Goal: Ask a question

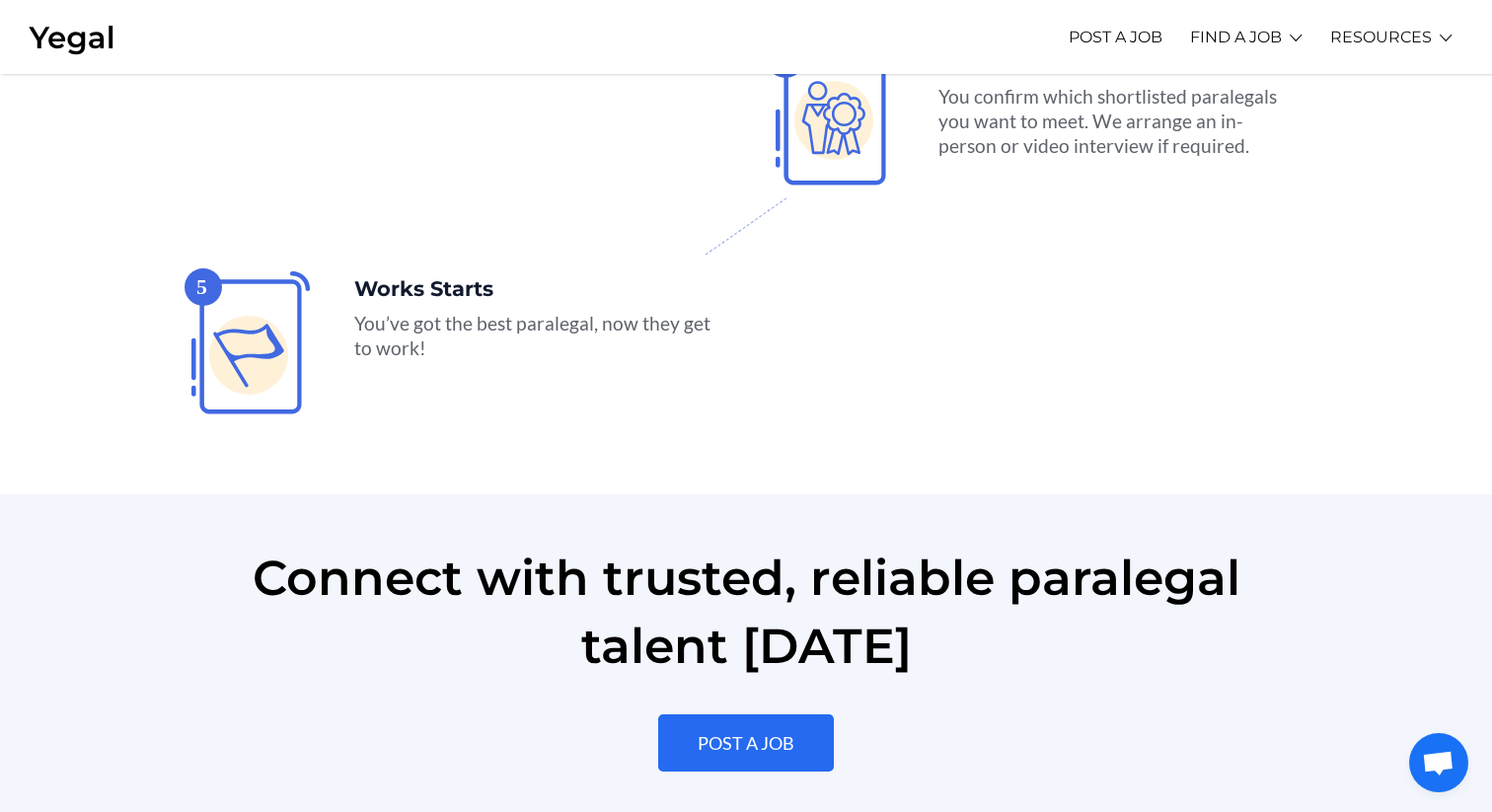
scroll to position [4490, 0]
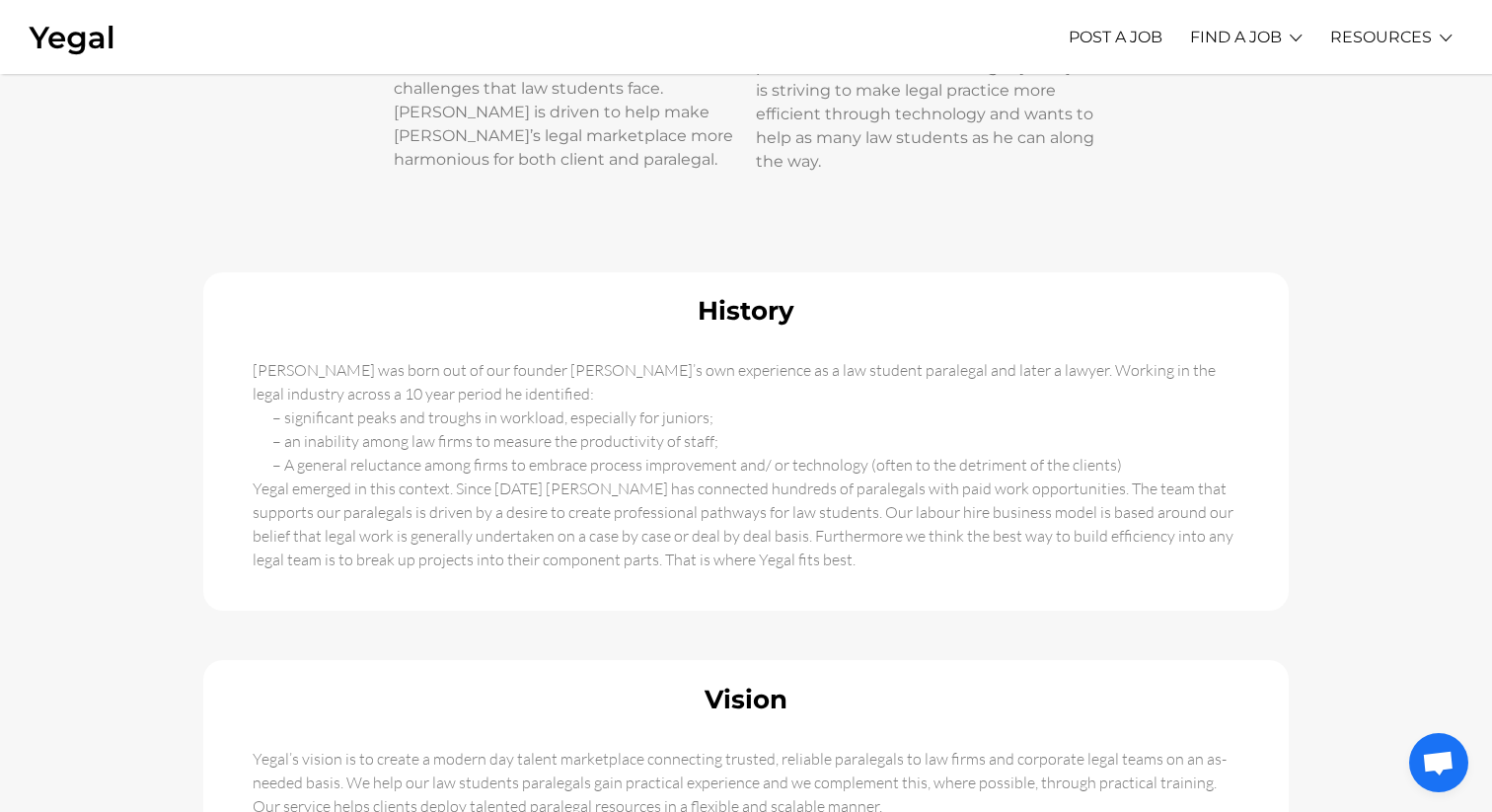
scroll to position [917, 0]
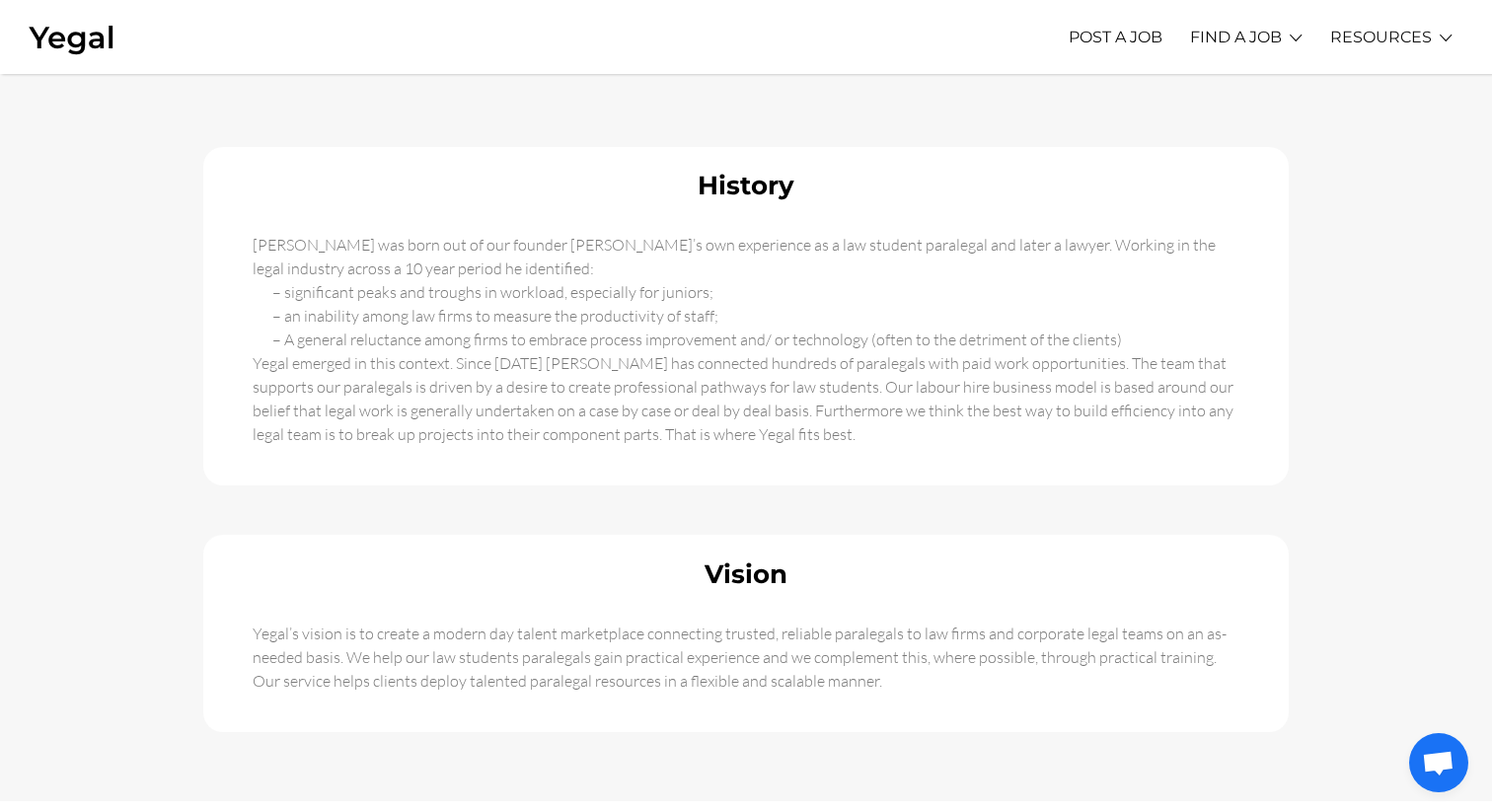
click at [1416, 776] on span "Open chat" at bounding box center [1438, 762] width 59 height 59
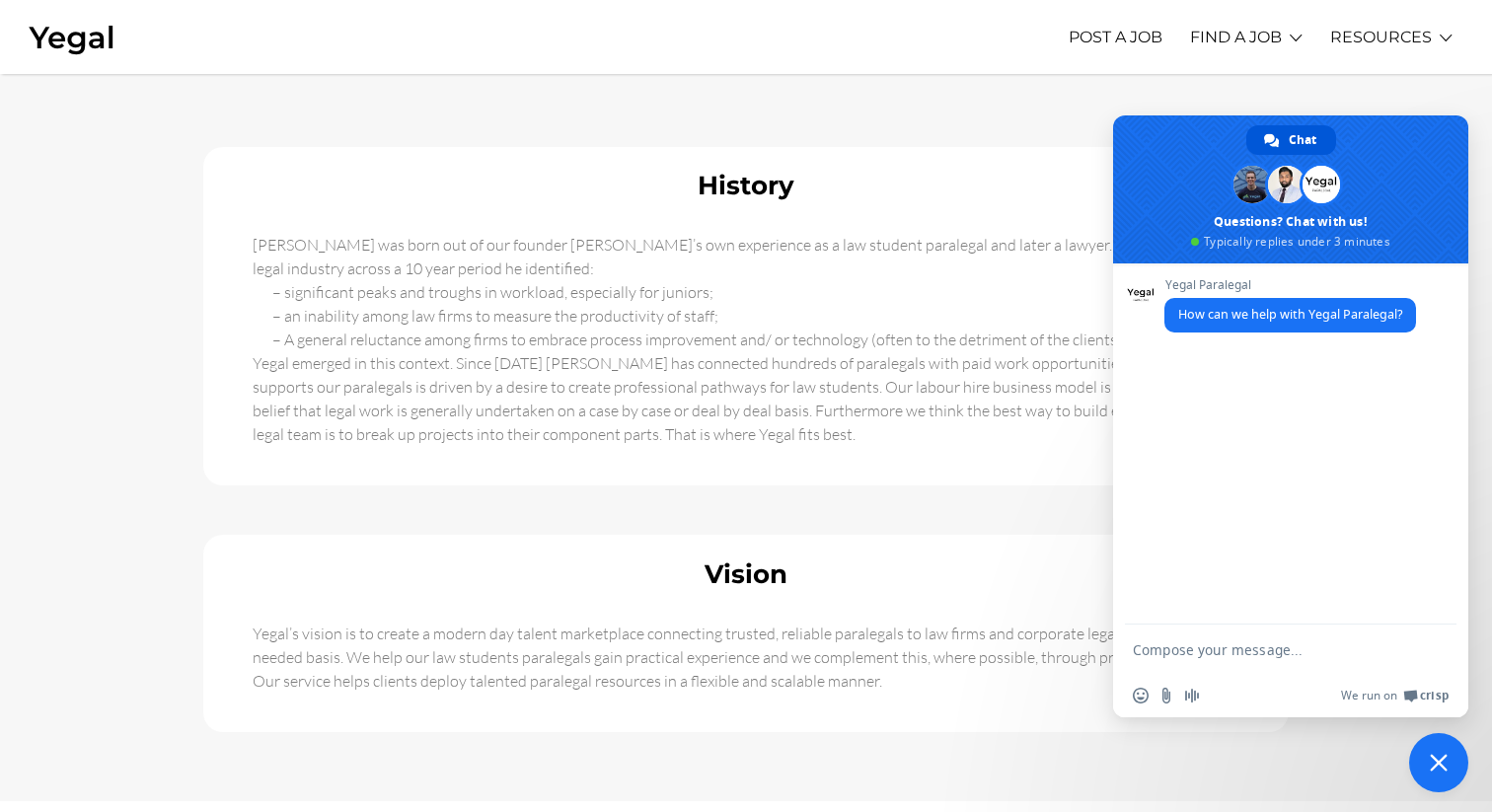
click at [1228, 636] on textarea "Compose your message..." at bounding box center [1271, 650] width 277 height 50
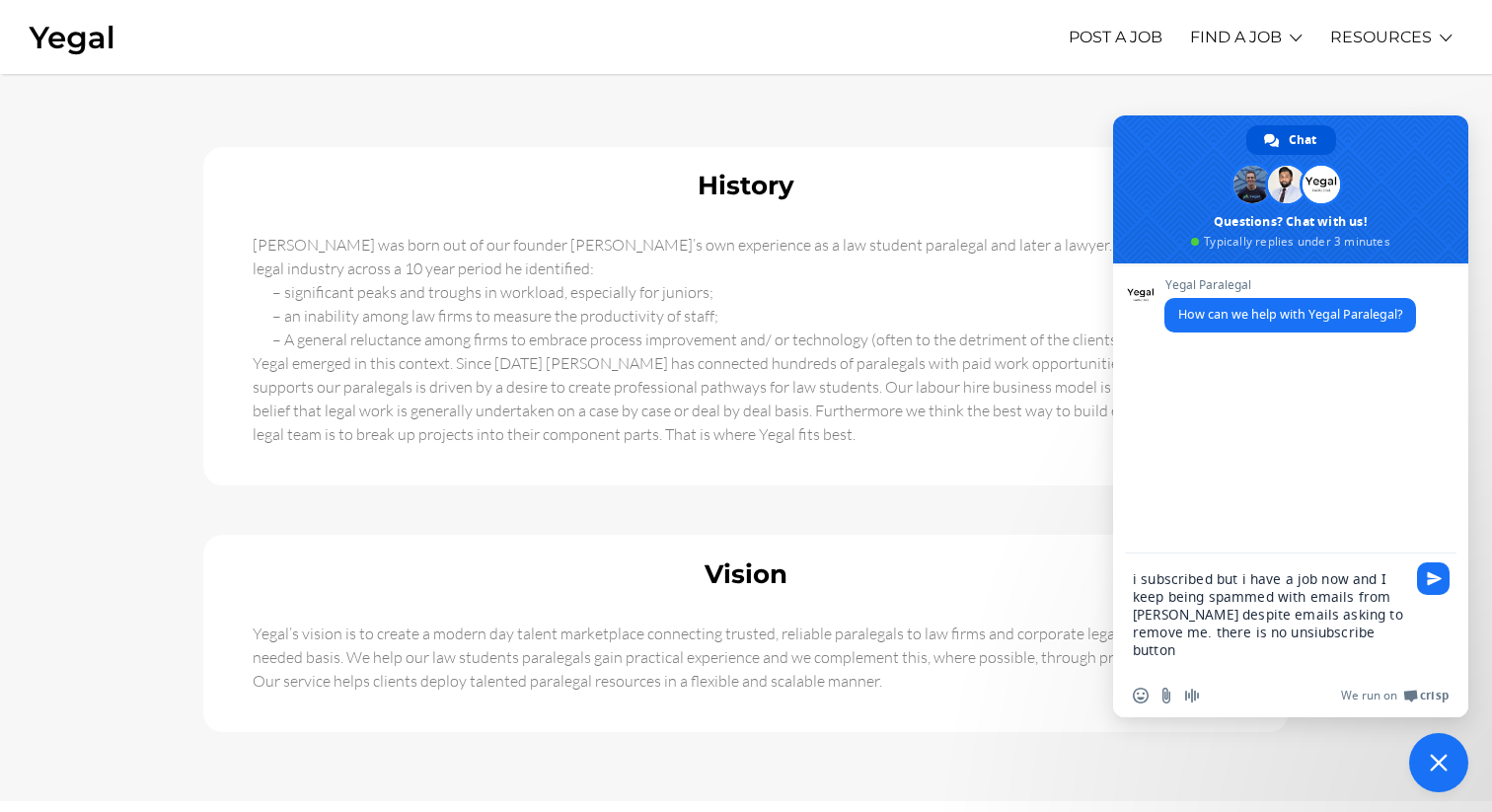
click at [1319, 634] on textarea "i subscribed but i have a job now and I keep being spammed with emails from [PE…" at bounding box center [1271, 613] width 277 height 120
click at [1295, 659] on textarea "i subscribed but i have a job now and I keep being spammed with emails from [PE…" at bounding box center [1271, 613] width 277 height 120
type textarea "i subscribed but i have a job now and I keep being spammed with emails from [PE…"
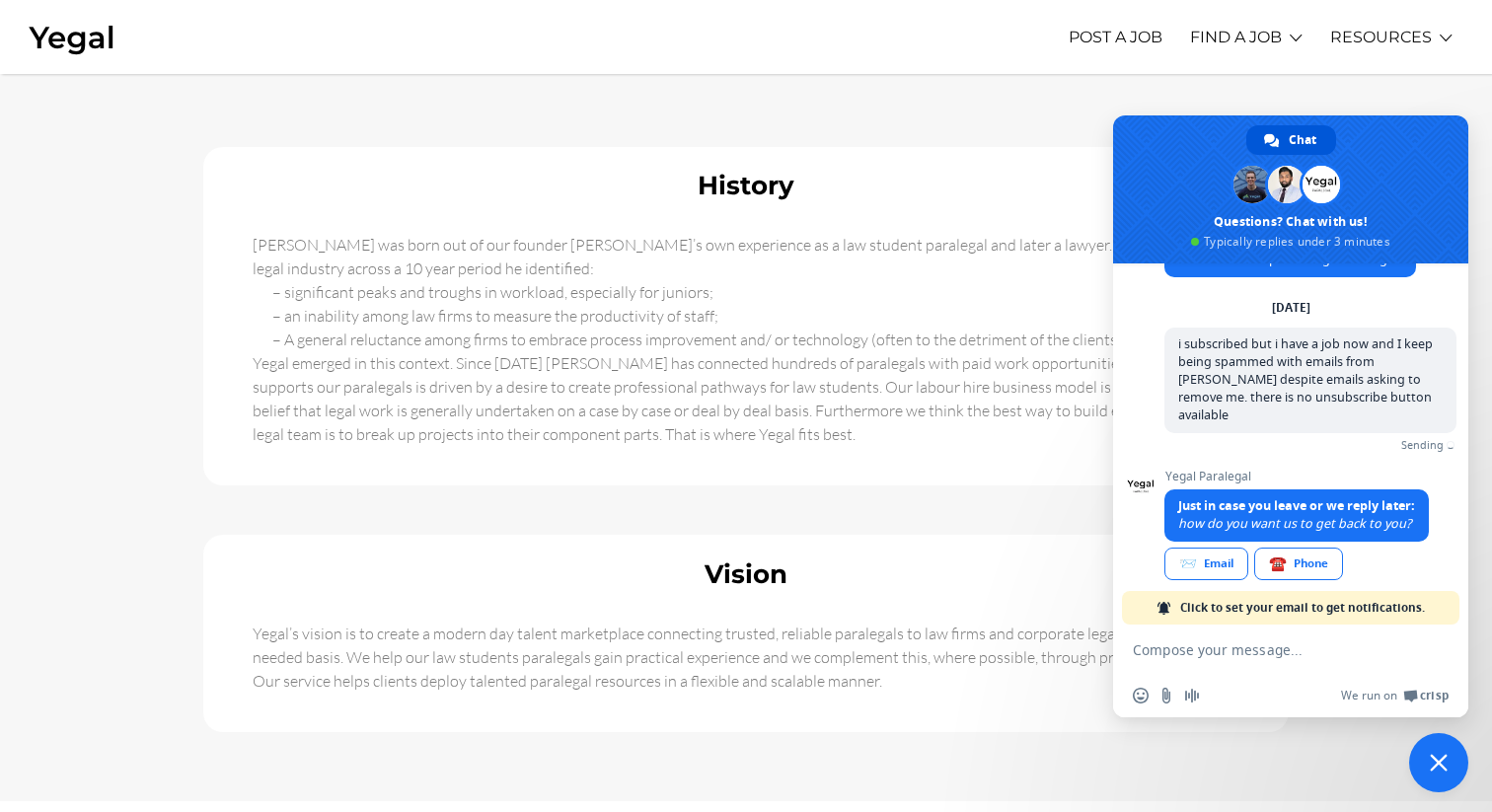
scroll to position [33, 0]
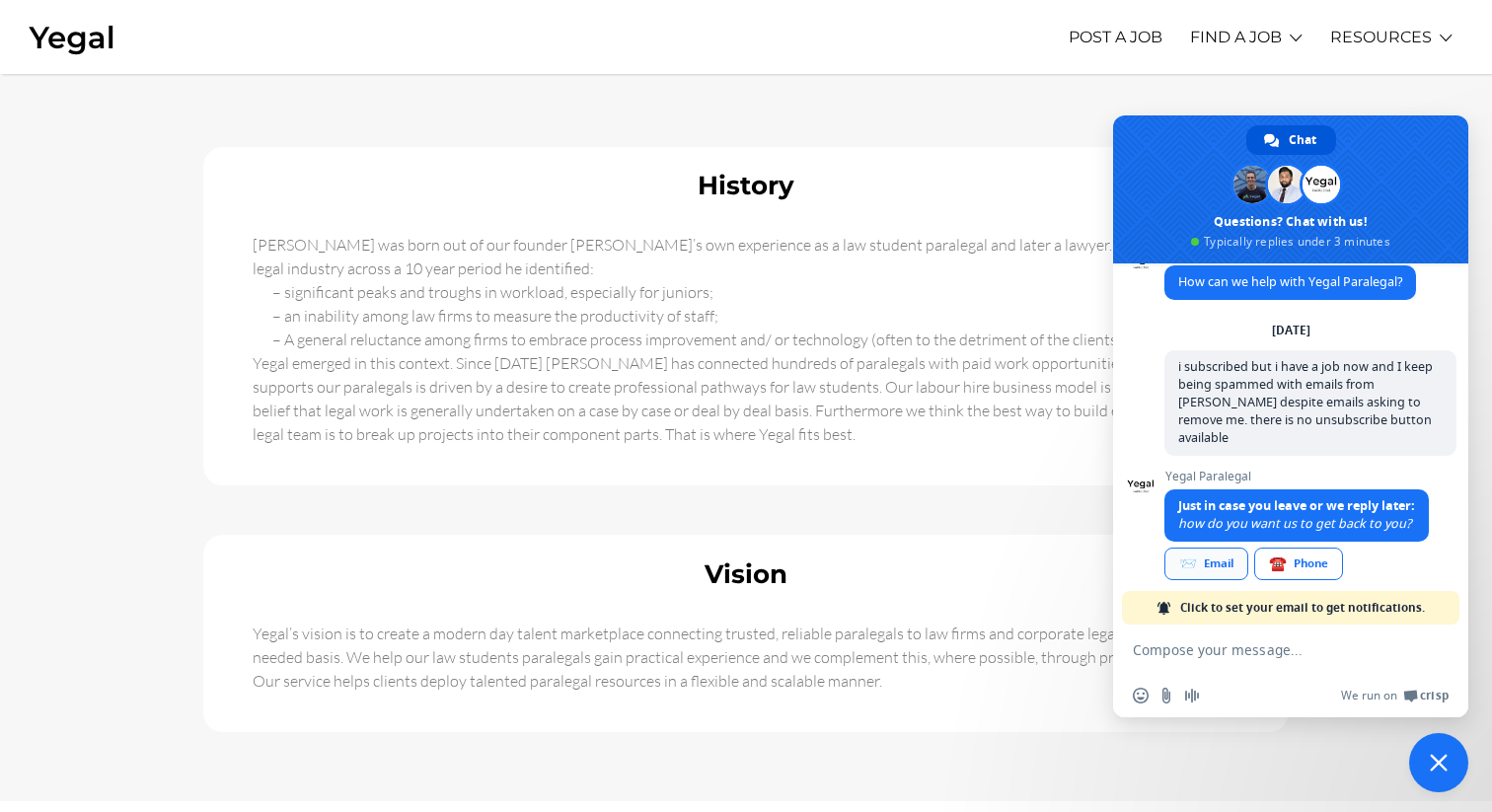
click at [1218, 547] on link "📨 Email" at bounding box center [1206, 563] width 84 height 33
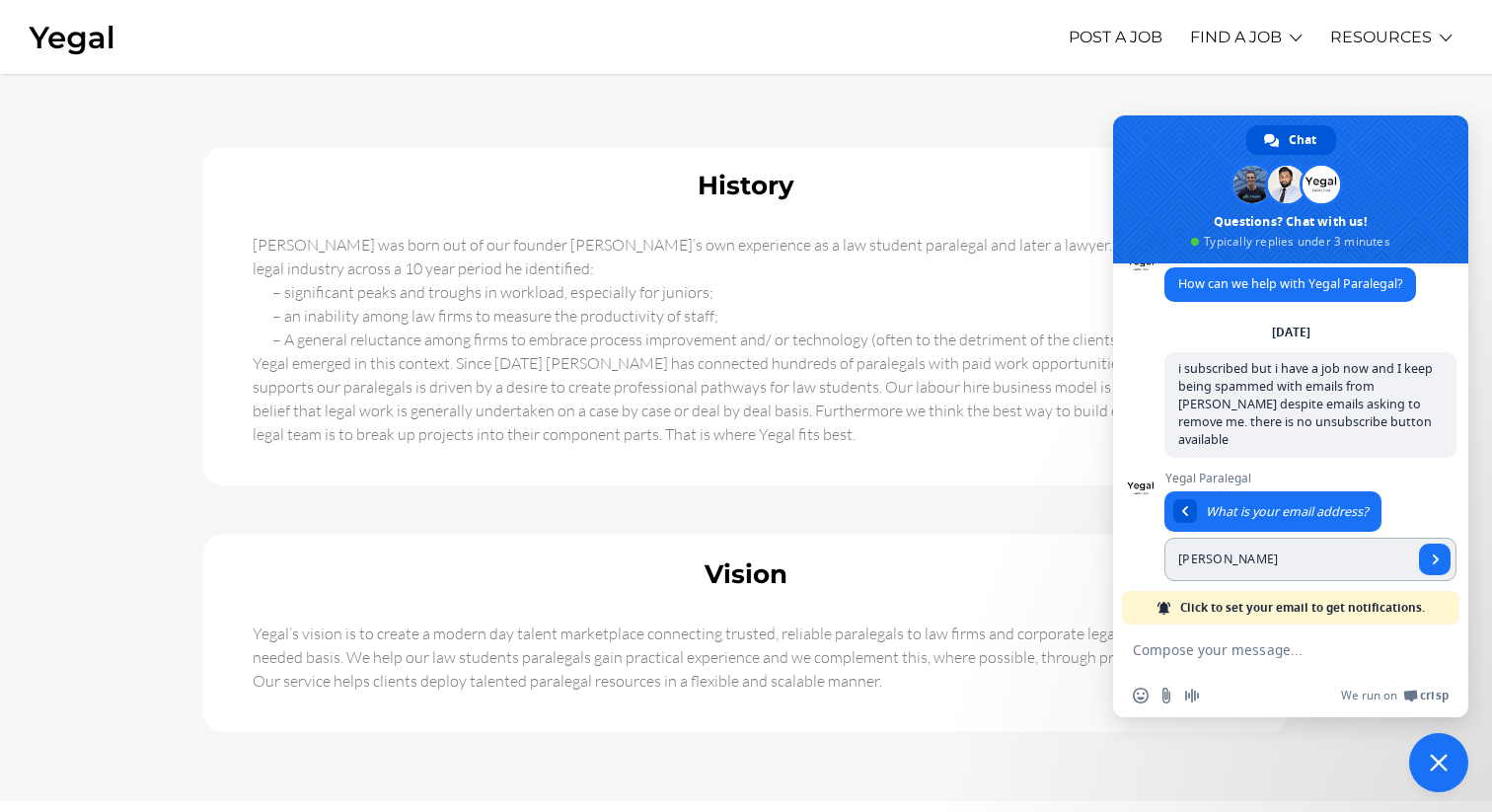
type input "[EMAIL_ADDRESS][DOMAIN_NAME]"
click at [1444, 543] on link "Send" at bounding box center [1435, 559] width 32 height 32
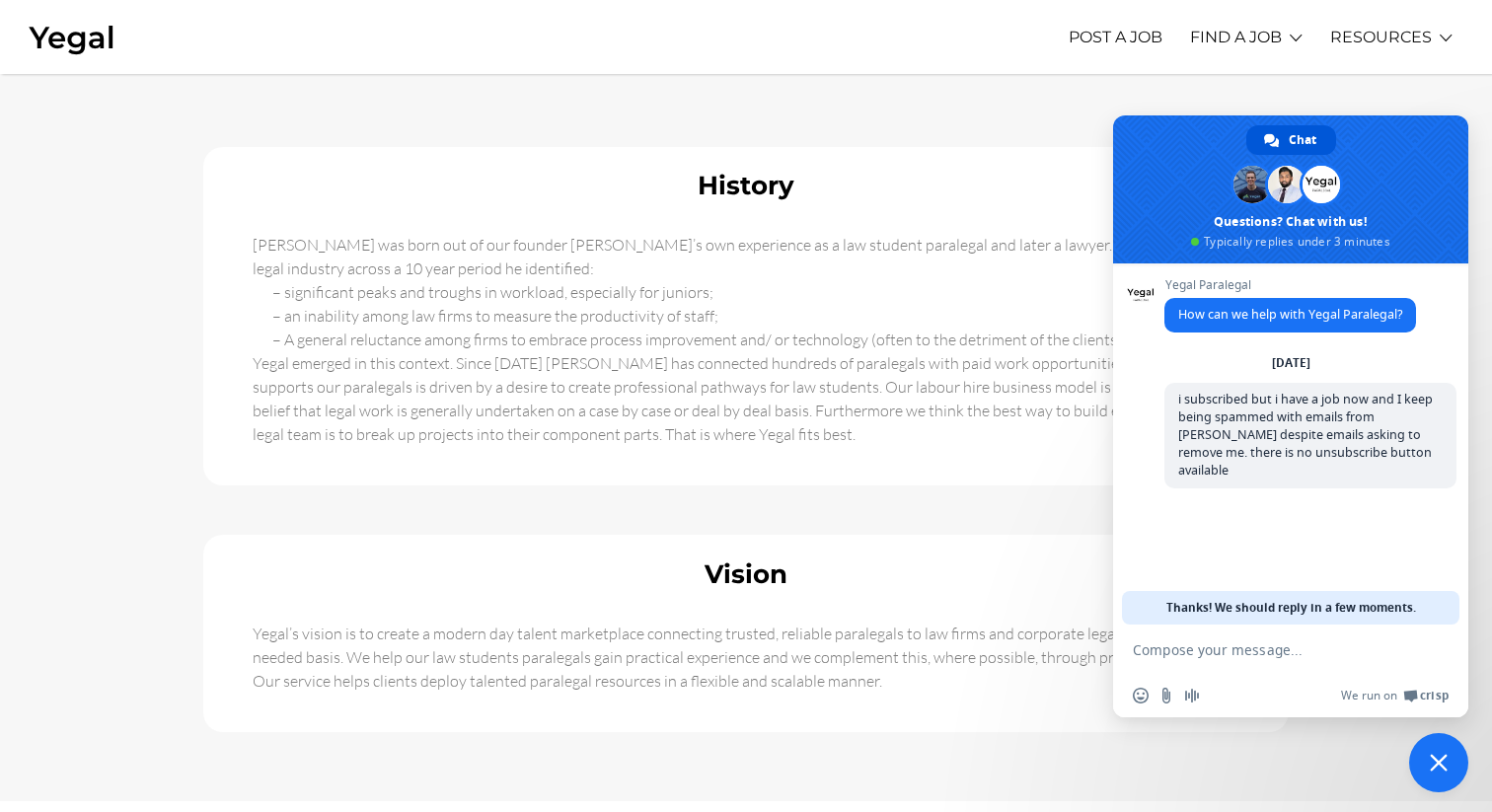
scroll to position [0, 0]
click at [740, 450] on div "[PERSON_NAME] was born out of our founder [PERSON_NAME]’s own experience as a l…" at bounding box center [746, 354] width 1066 height 243
